Goal: Task Accomplishment & Management: Manage account settings

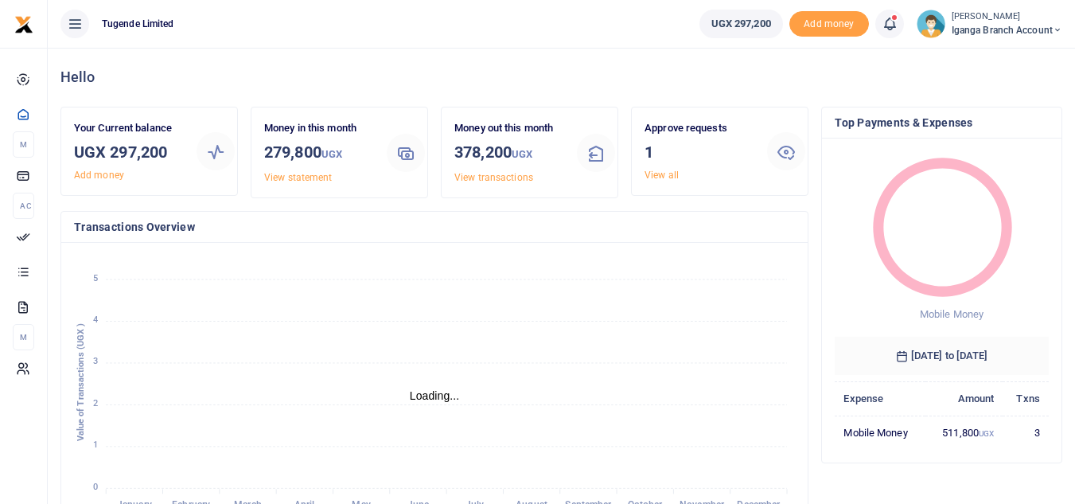
scroll to position [13, 13]
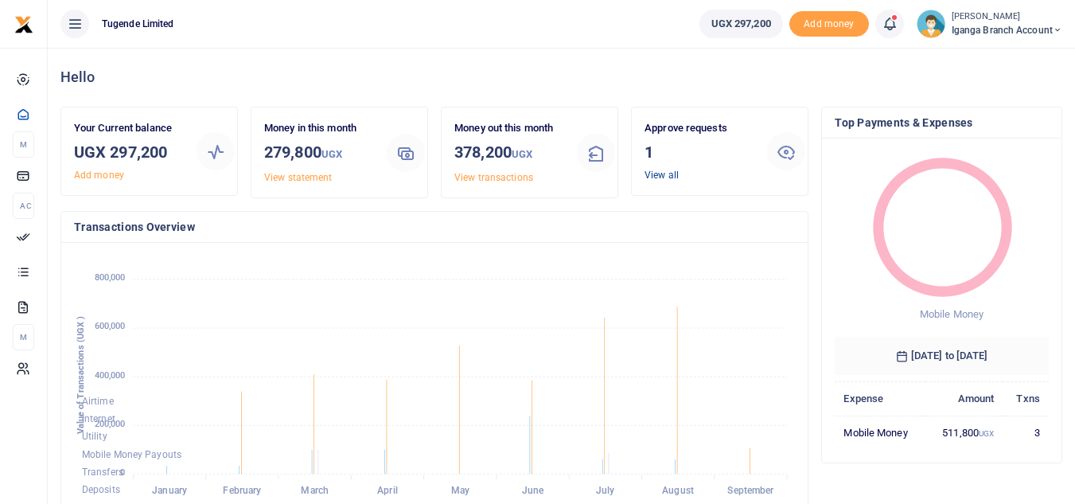
click at [660, 172] on link "View all" at bounding box center [661, 174] width 34 height 11
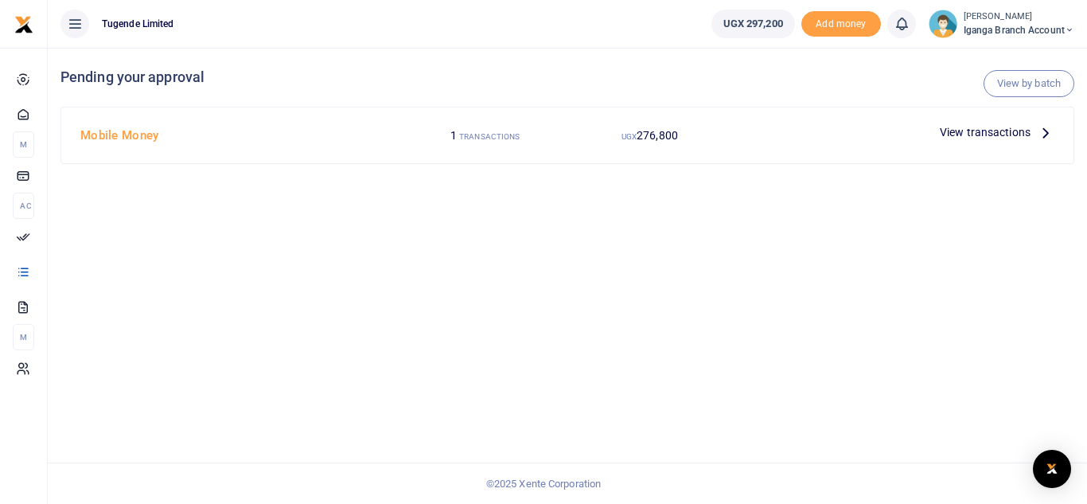
click at [1035, 134] on p "View transactions" at bounding box center [997, 132] width 115 height 18
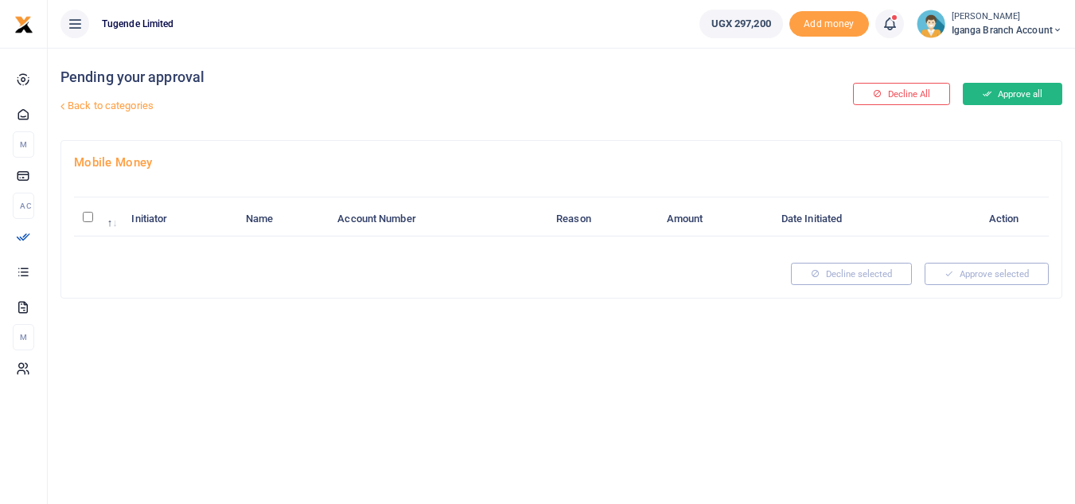
click at [1016, 87] on button "Approve all" at bounding box center [1012, 94] width 99 height 22
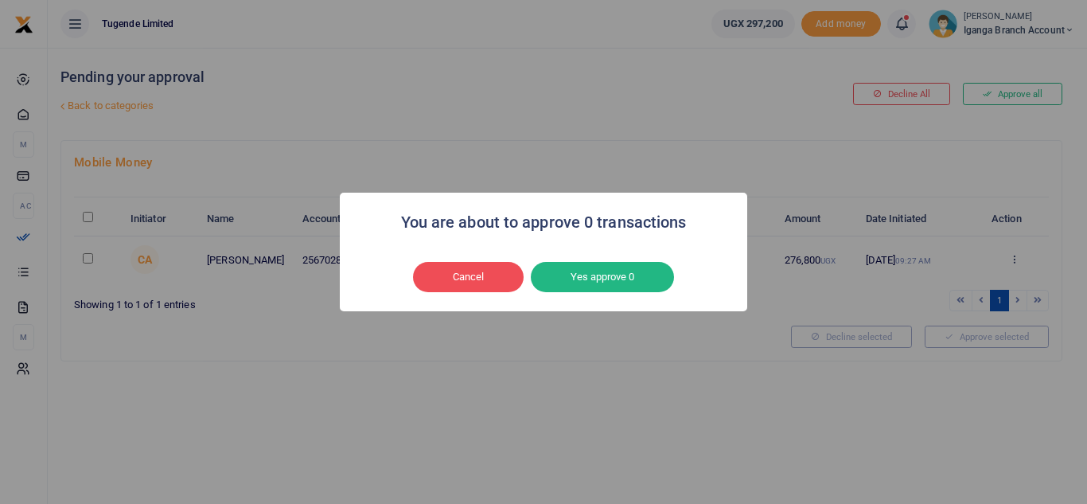
click at [584, 348] on div "You are about to approve 0 transactions × Cancel No Yes approve 0" at bounding box center [543, 252] width 1087 height 504
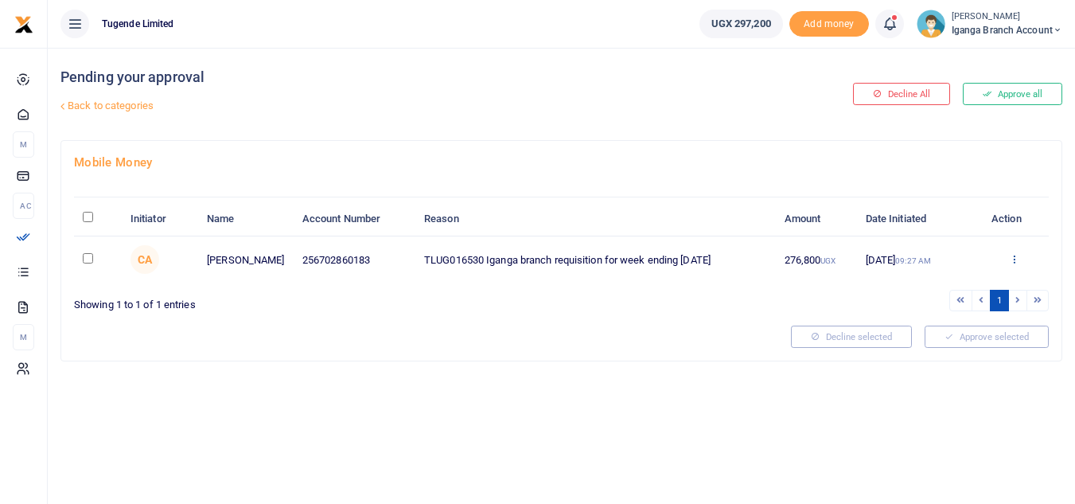
click at [1015, 255] on icon at bounding box center [1014, 258] width 10 height 11
click at [932, 282] on link "Approve" at bounding box center [956, 285] width 126 height 22
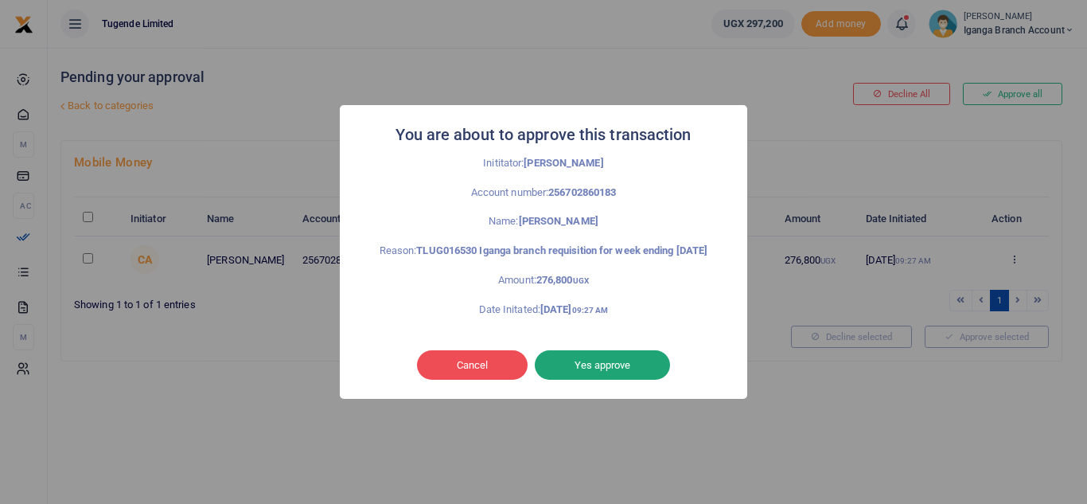
click at [598, 371] on button "Yes approve" at bounding box center [602, 365] width 135 height 30
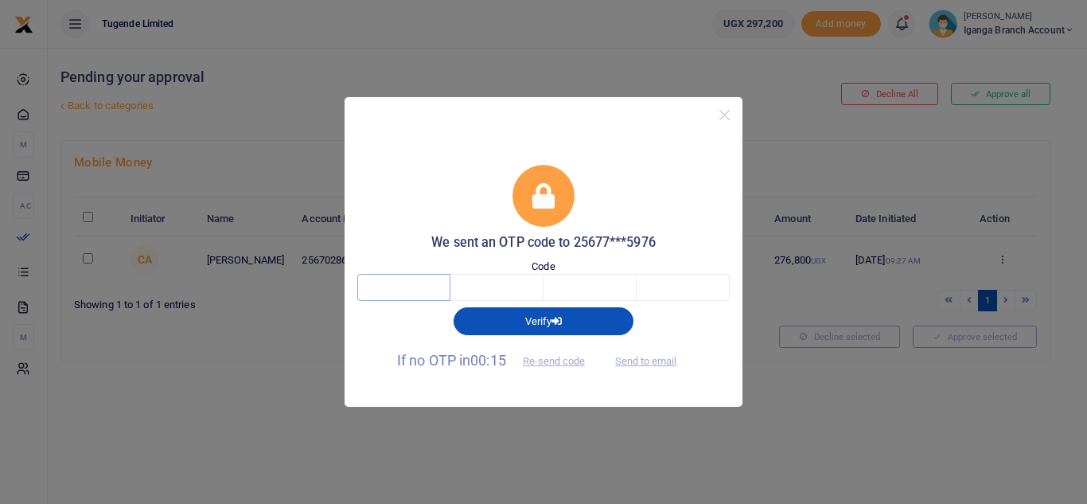
click at [419, 278] on input "text" at bounding box center [403, 287] width 93 height 27
type input "9"
type input "8"
type input "7"
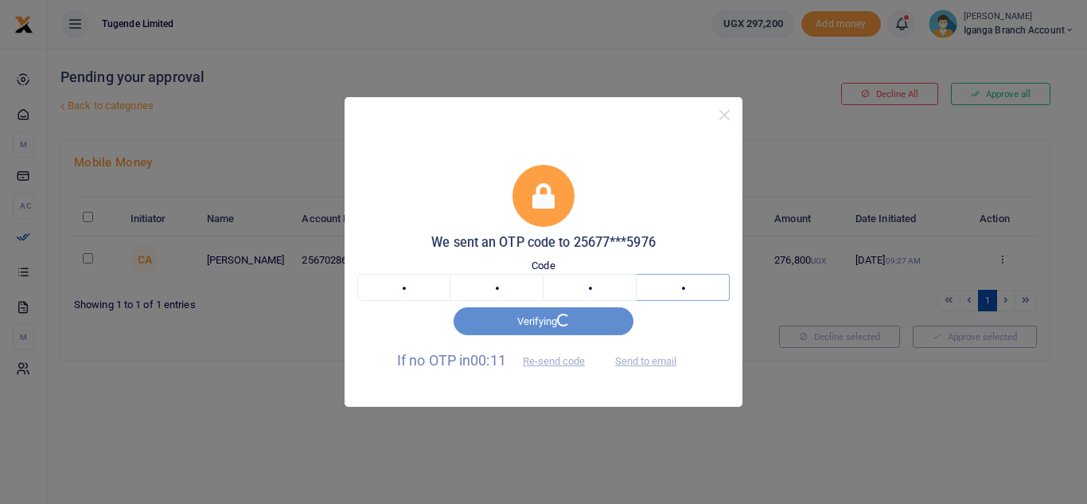
type input "8"
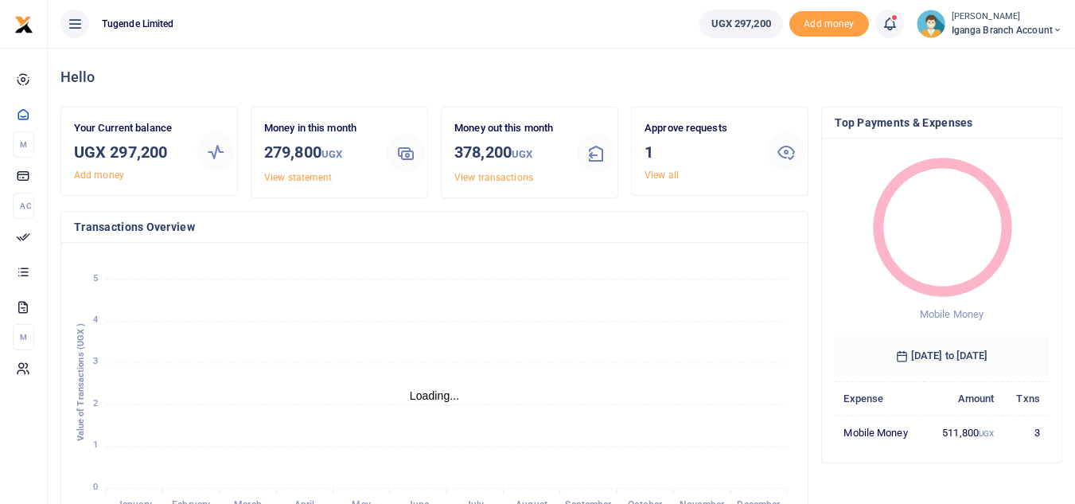
scroll to position [13, 13]
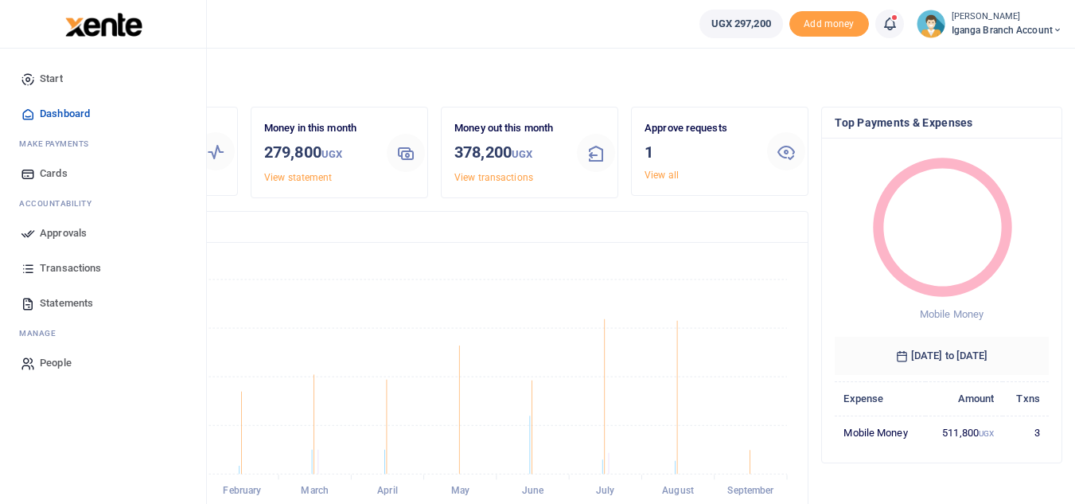
click at [86, 270] on span "Transactions" at bounding box center [70, 268] width 61 height 16
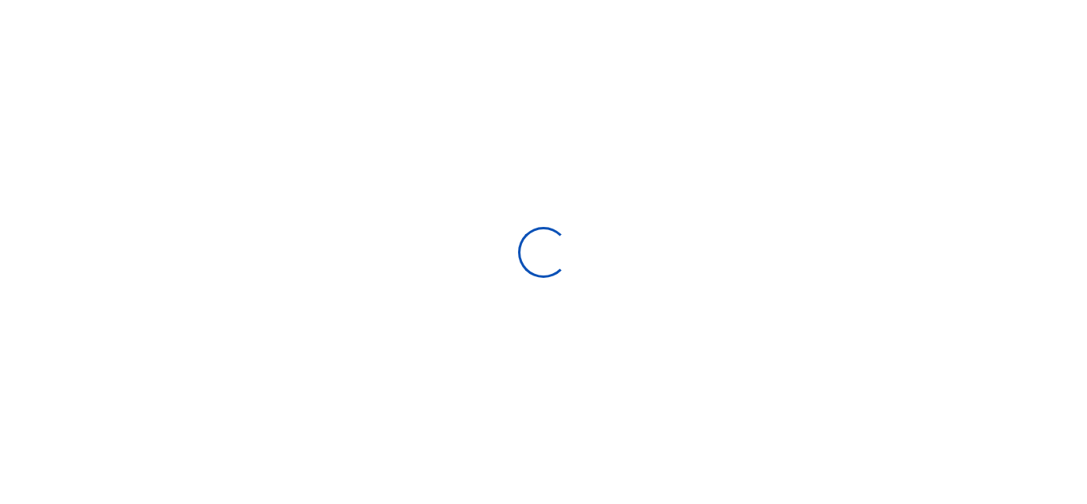
select select
type input "[DATE] - [DATE]"
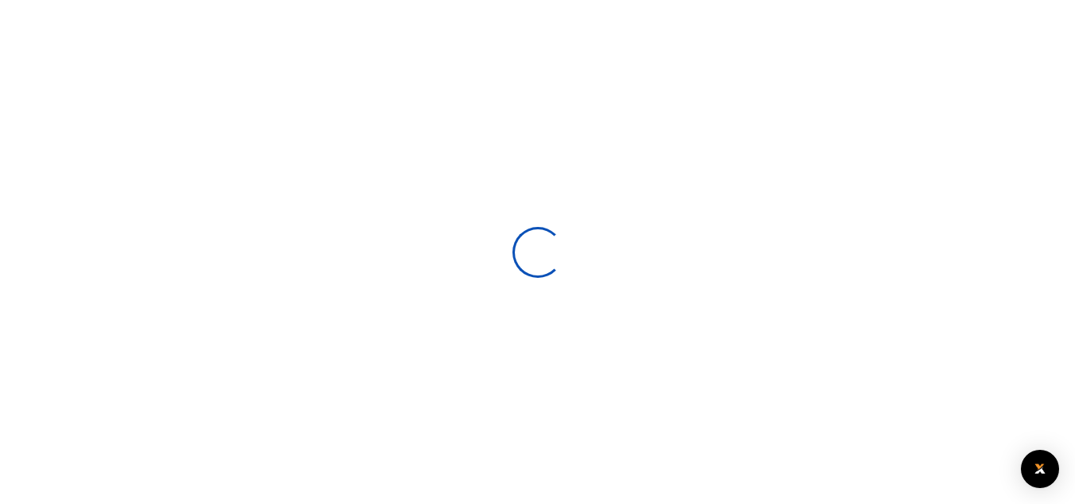
scroll to position [237, 202]
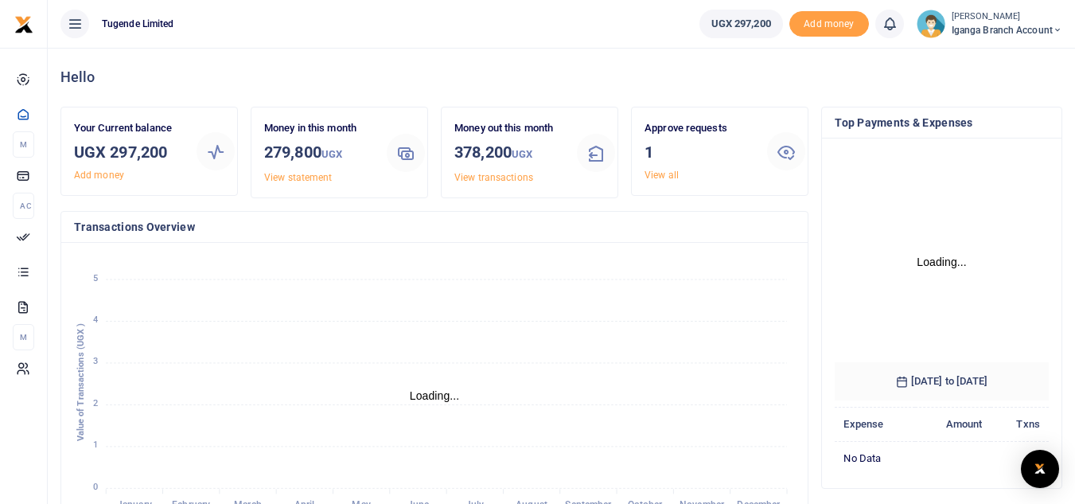
click at [642, 181] on div "Approve requests 1 View all" at bounding box center [699, 151] width 123 height 62
click at [655, 173] on link "View all" at bounding box center [661, 174] width 34 height 11
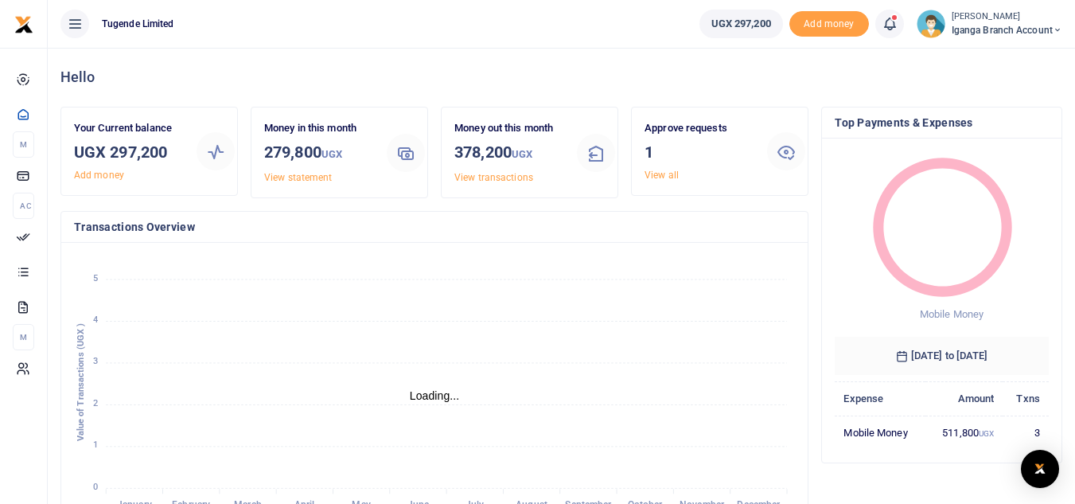
scroll to position [13, 13]
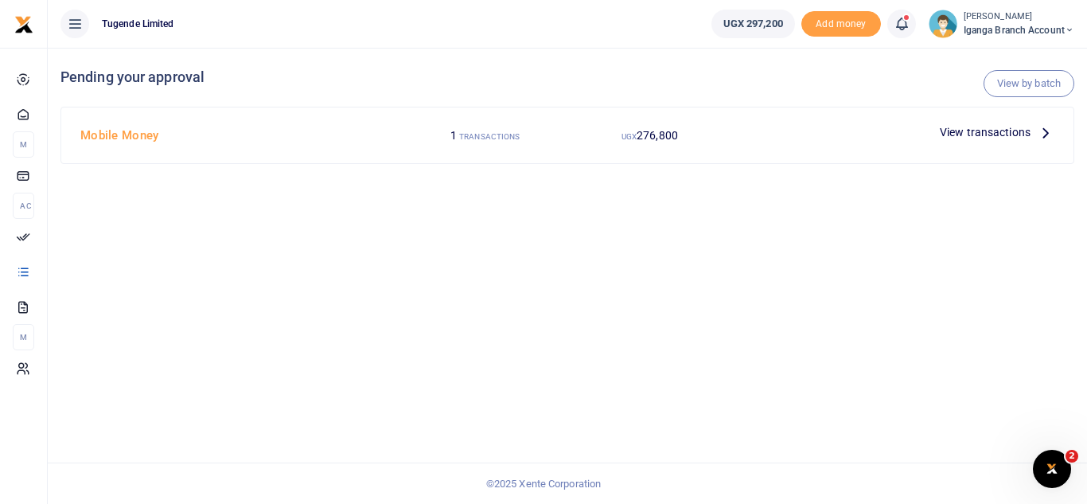
click at [1048, 127] on icon at bounding box center [1046, 132] width 18 height 18
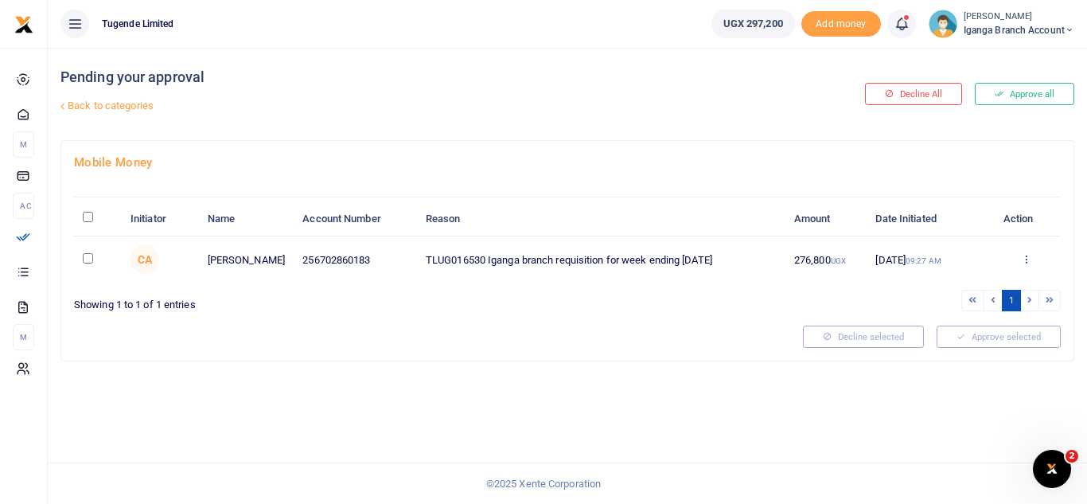
click at [1026, 257] on icon at bounding box center [1026, 258] width 10 height 11
click at [954, 289] on link "Approve" at bounding box center [967, 285] width 126 height 22
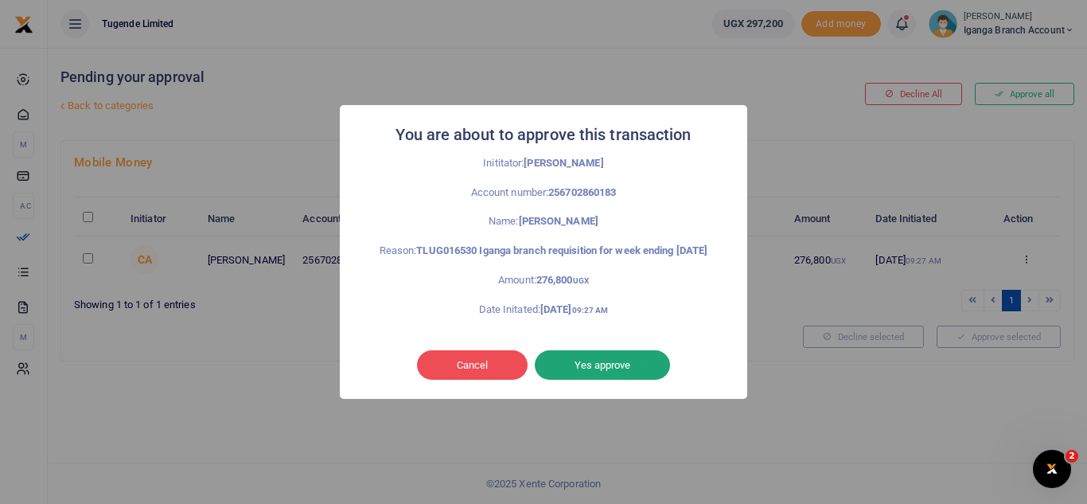
click at [612, 371] on button "Yes approve" at bounding box center [602, 365] width 135 height 30
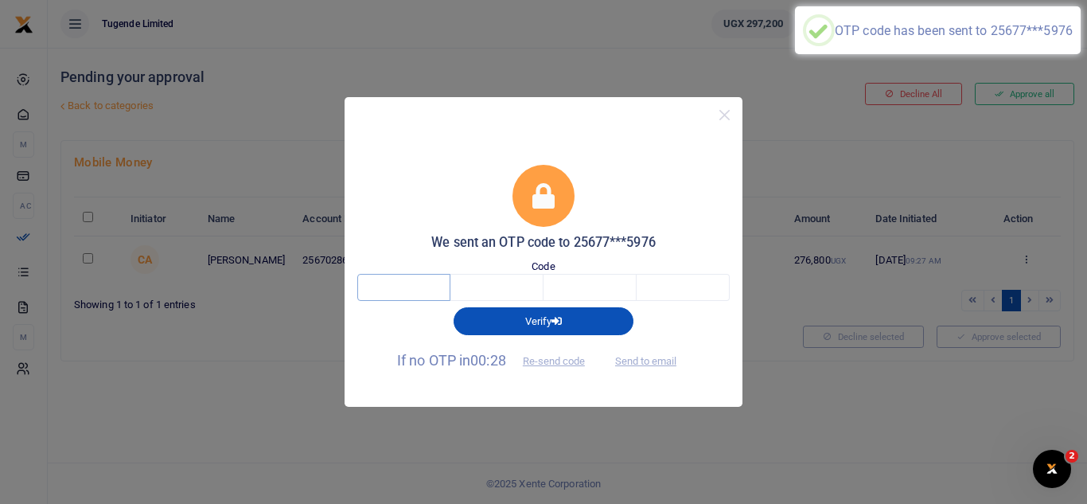
click at [430, 291] on input "text" at bounding box center [403, 287] width 93 height 27
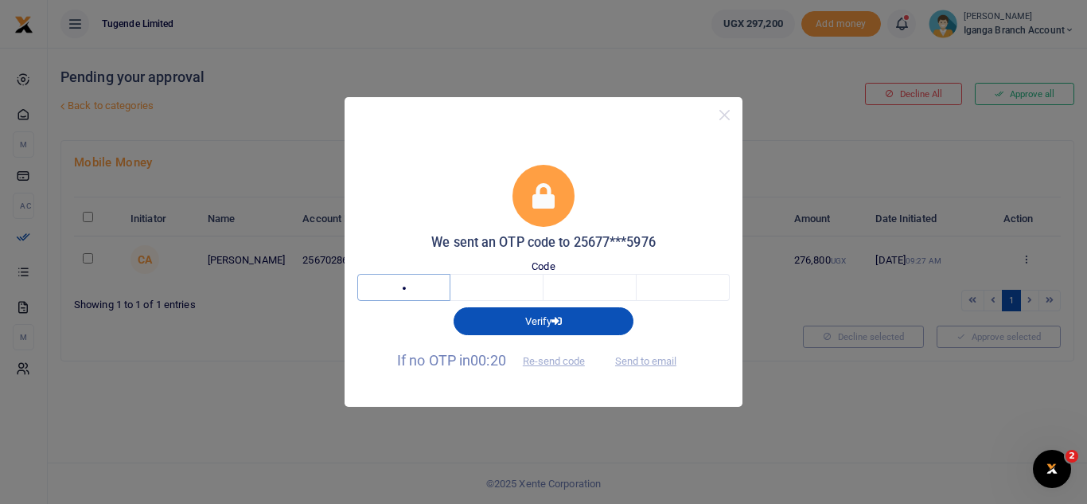
type input "1"
type input "0"
type input "6"
type input "8"
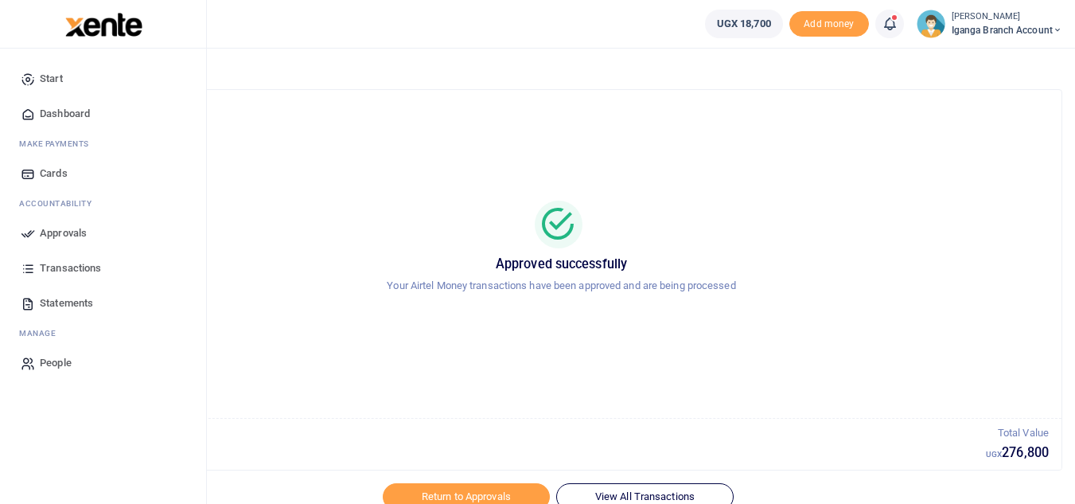
click at [76, 262] on span "Transactions" at bounding box center [70, 268] width 61 height 16
click at [94, 263] on span "Transactions" at bounding box center [70, 268] width 61 height 16
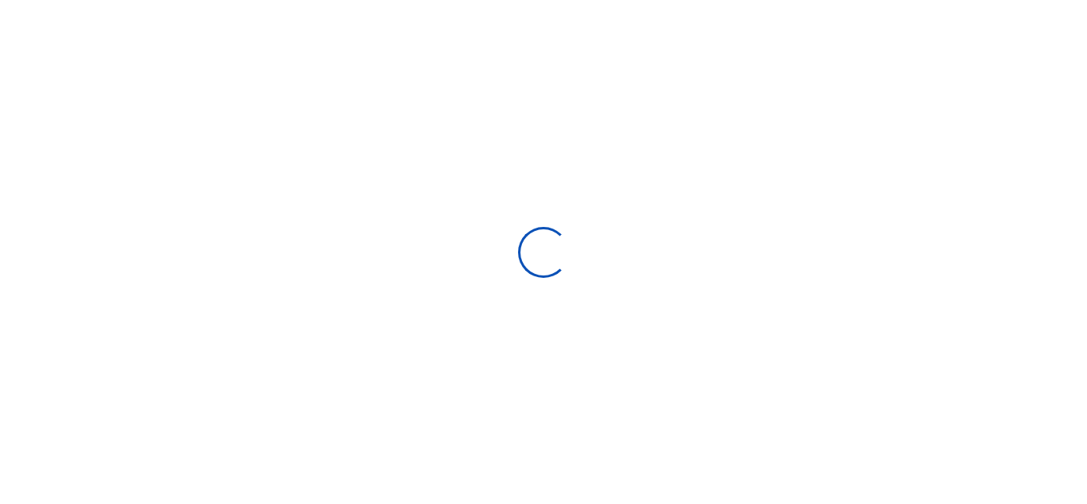
type input "[DATE] - [DATE]"
select select
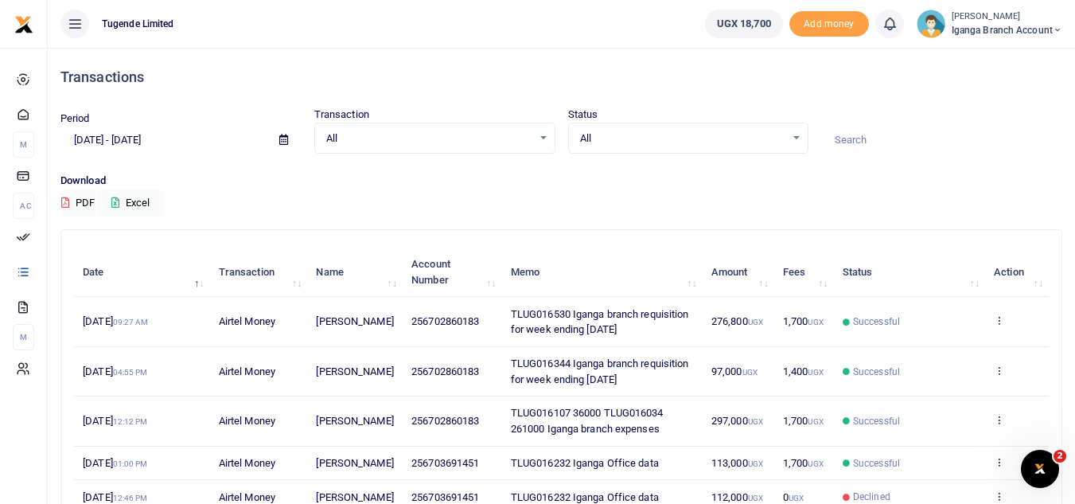
click at [985, 25] on span "Iganga Branch Account" at bounding box center [1007, 30] width 111 height 14
click at [983, 54] on link "Switch accounts" at bounding box center [1001, 58] width 126 height 22
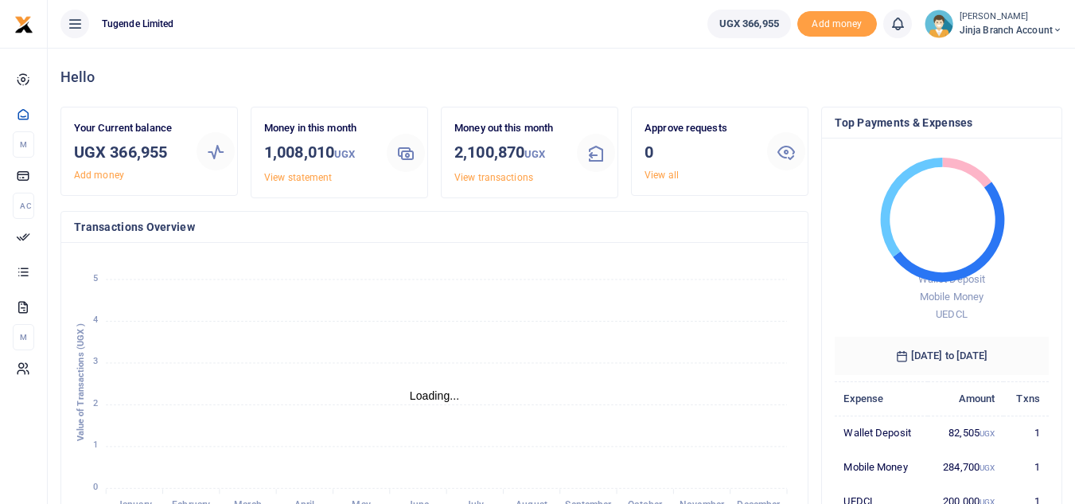
scroll to position [13, 13]
click at [280, 176] on link "View statement" at bounding box center [298, 177] width 68 height 11
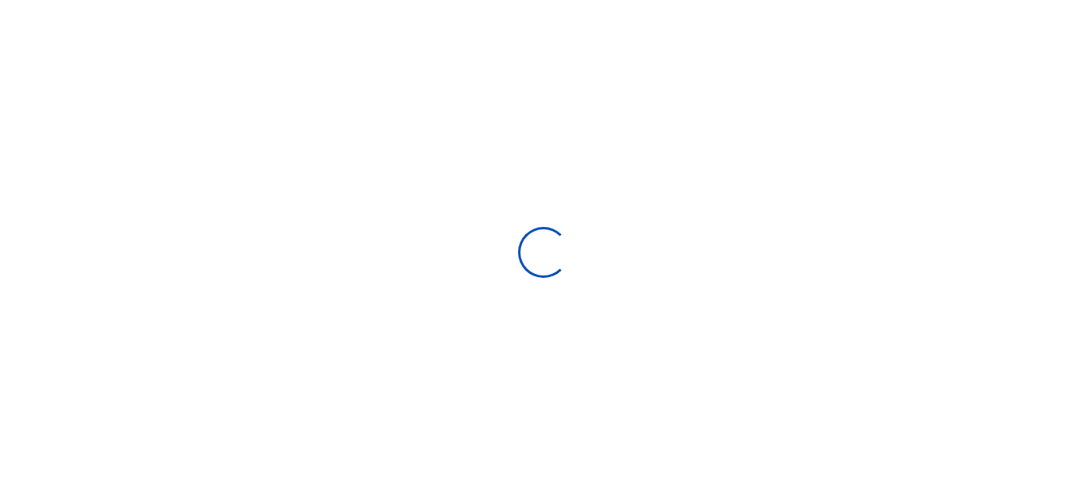
select select "ALL"
type input "[DATE] - [DATE]"
